Goal: Browse casually: Explore the website without a specific task or goal

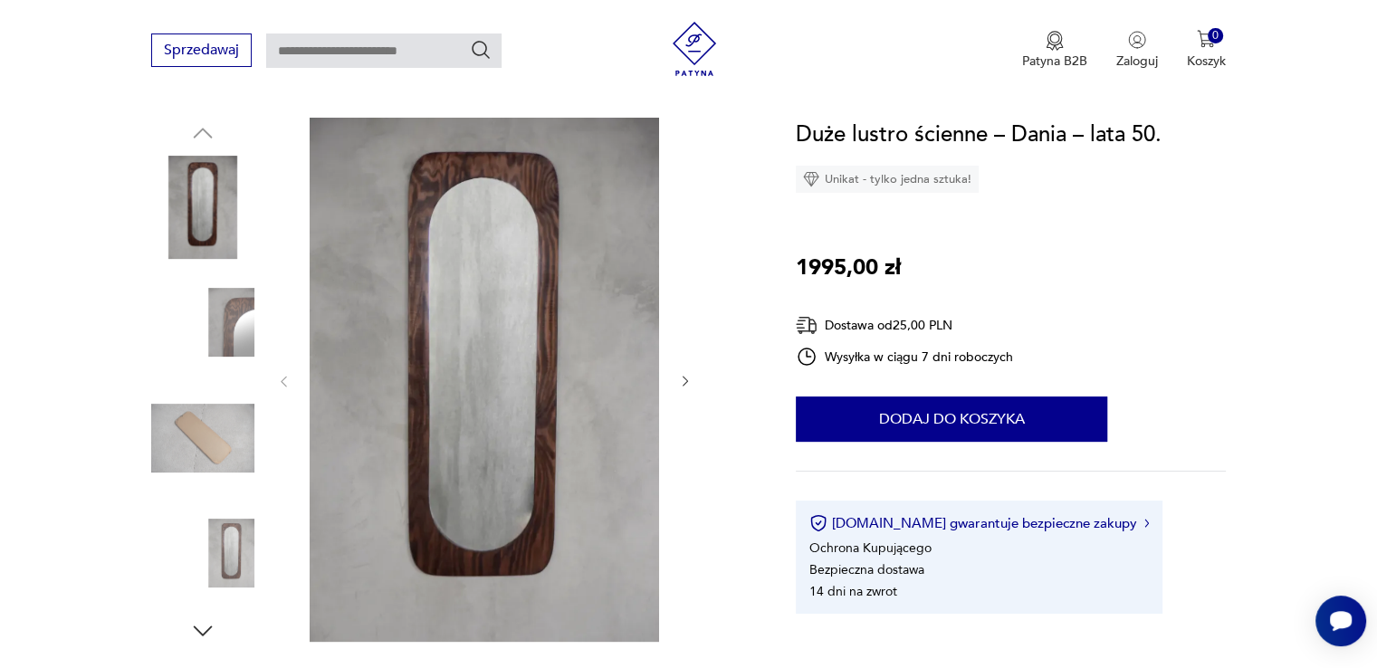
click at [225, 432] on img at bounding box center [202, 438] width 103 height 103
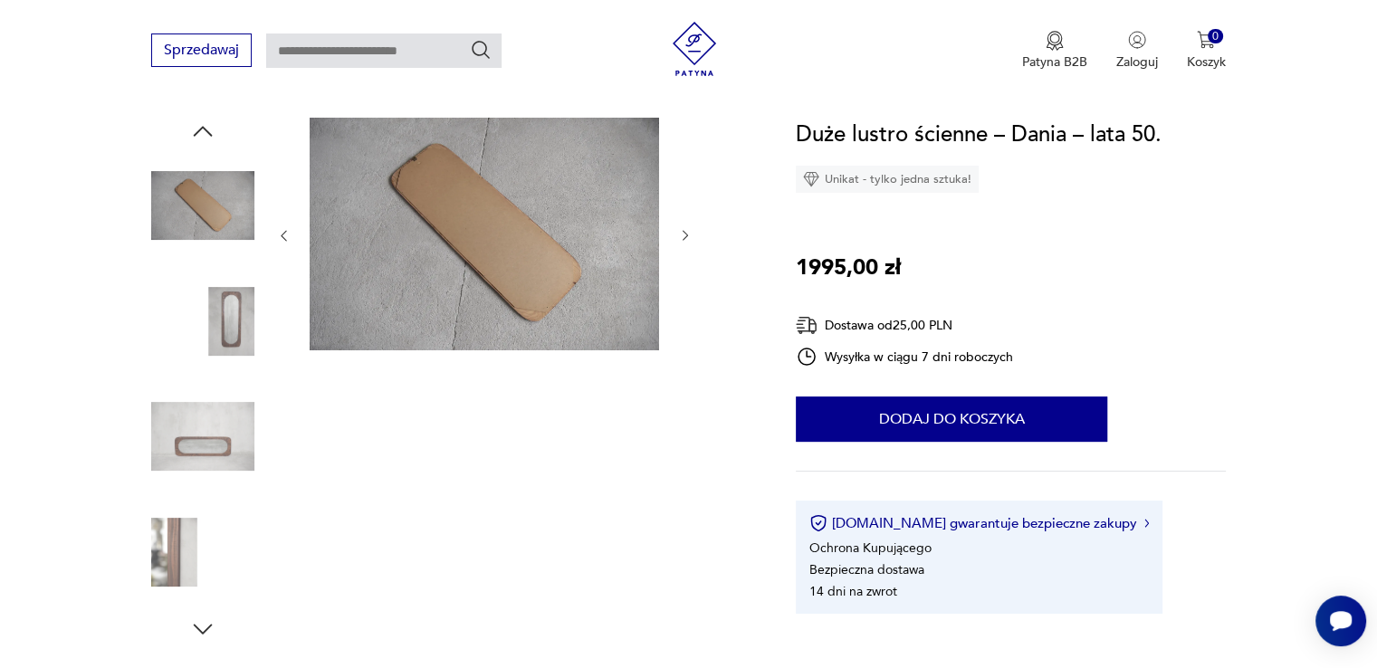
click at [263, 301] on div at bounding box center [451, 380] width 601 height 525
click at [219, 204] on img at bounding box center [202, 205] width 103 height 103
click at [224, 348] on img at bounding box center [202, 321] width 103 height 103
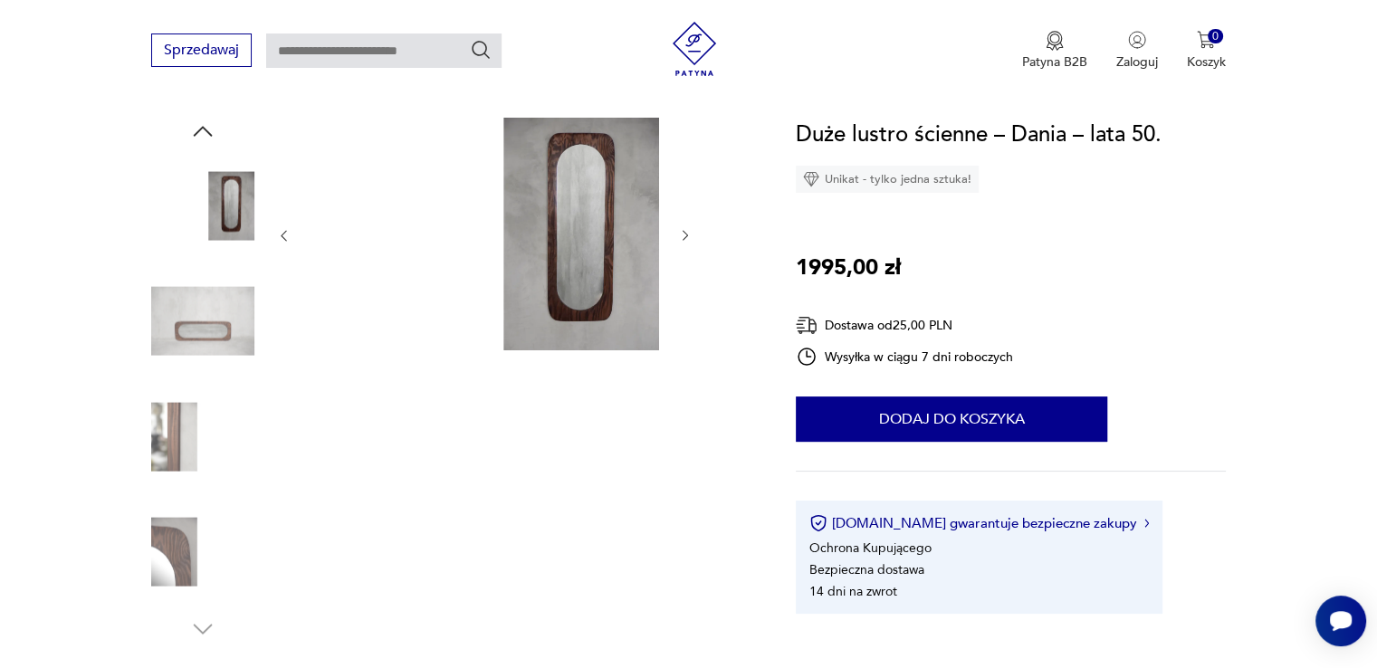
click at [637, 295] on img at bounding box center [484, 234] width 349 height 233
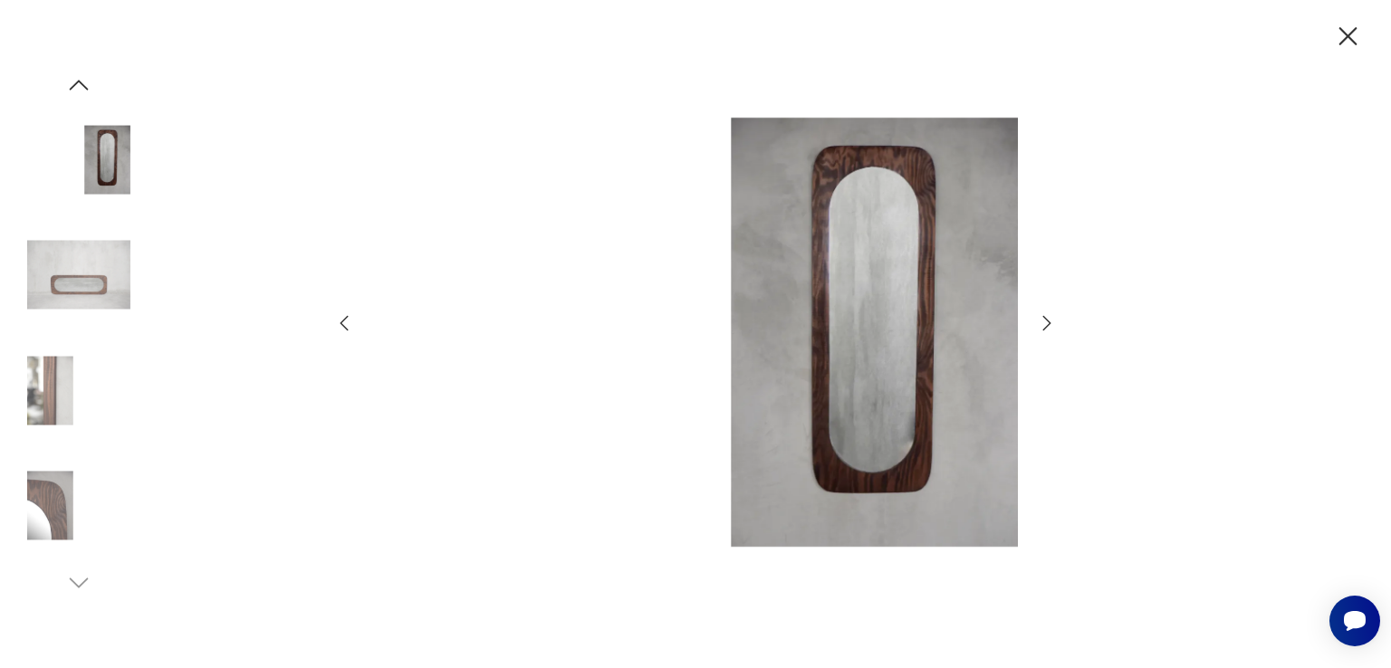
click at [878, 359] on img at bounding box center [695, 332] width 645 height 534
click at [49, 517] on img at bounding box center [78, 506] width 103 height 103
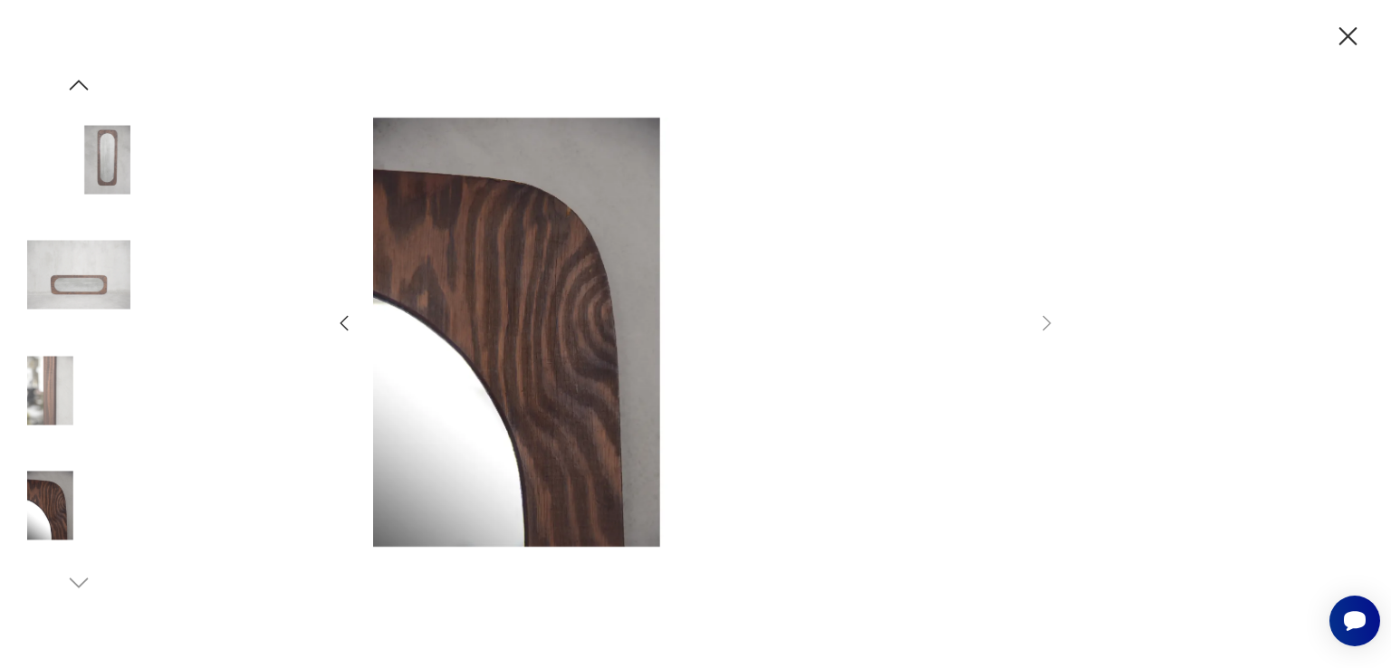
click at [520, 370] on img at bounding box center [695, 332] width 645 height 534
click at [31, 392] on img at bounding box center [78, 390] width 103 height 103
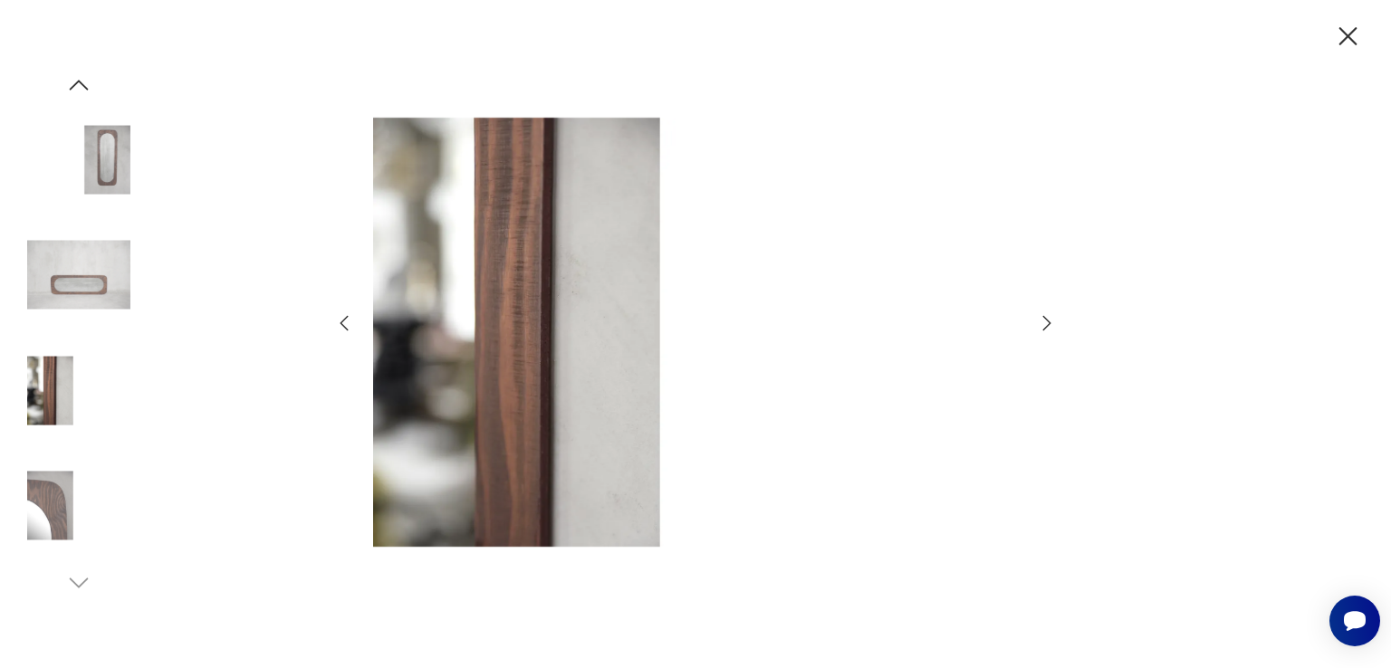
click at [1372, 29] on div at bounding box center [695, 334] width 1391 height 668
drag, startPoint x: 1345, startPoint y: 33, endPoint x: 1283, endPoint y: 74, distance: 74.6
click at [1344, 33] on icon "button" at bounding box center [1348, 36] width 18 height 18
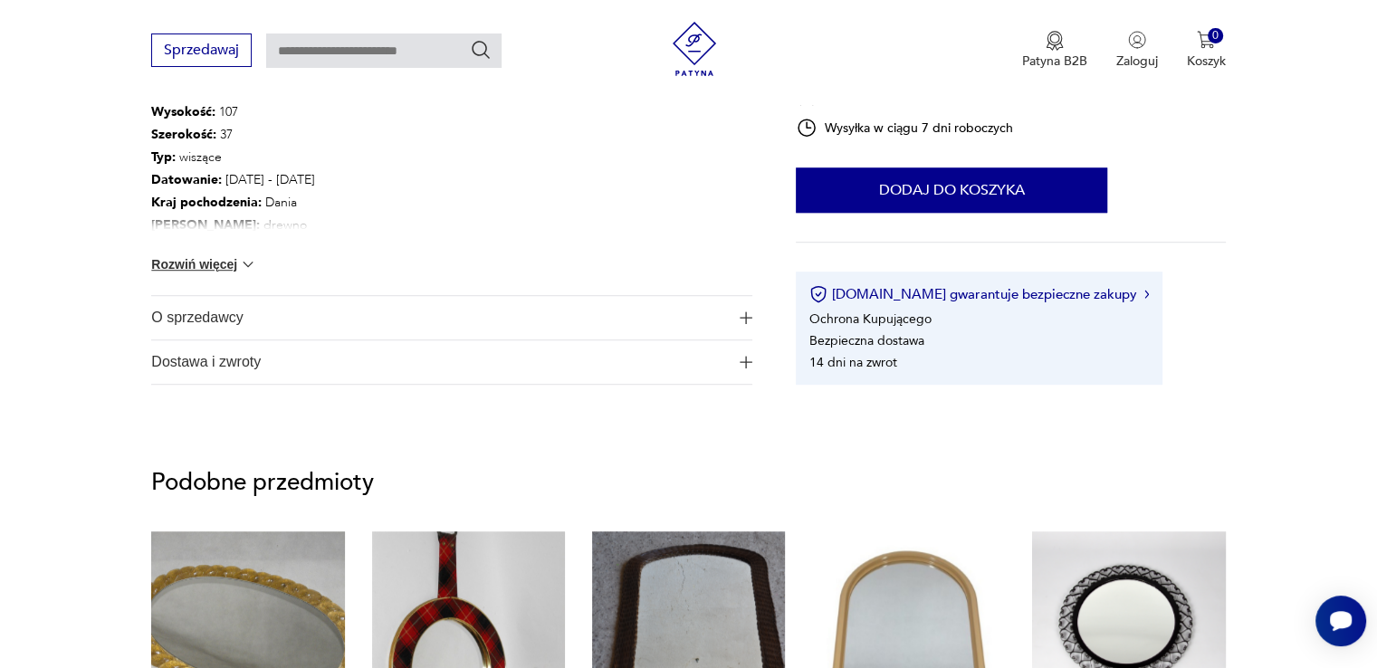
scroll to position [1358, 0]
